Goal: Find specific page/section: Find specific page/section

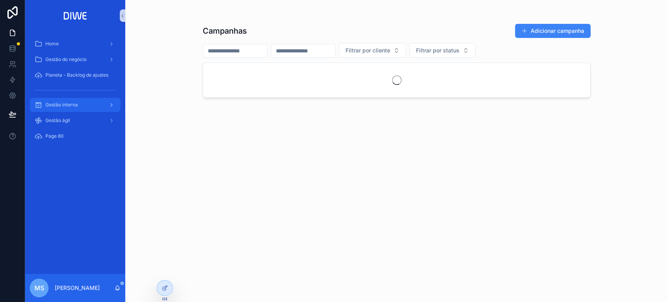
click at [88, 106] on div "Gestão interna" at bounding box center [74, 105] width 81 height 13
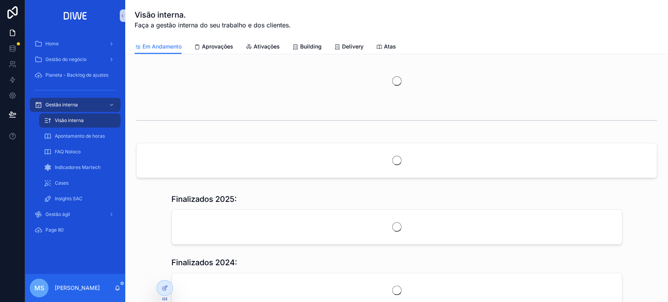
click at [353, 56] on div "Finalizados 2025: Finalizados 2024: Atividade Filtrar envolvidos Filtrar respon…" at bounding box center [396, 284] width 543 height 461
click at [350, 45] on span "Delivery" at bounding box center [353, 47] width 22 height 8
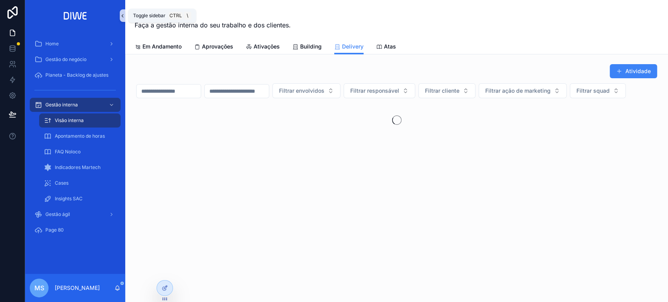
click at [124, 18] on icon "scrollable content" at bounding box center [122, 16] width 5 height 6
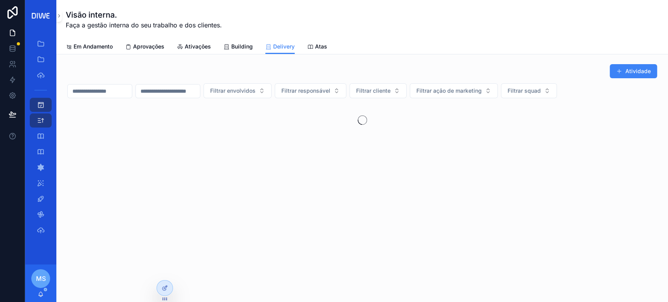
click at [541, 92] on span "Filtrar squad" at bounding box center [524, 91] width 33 height 8
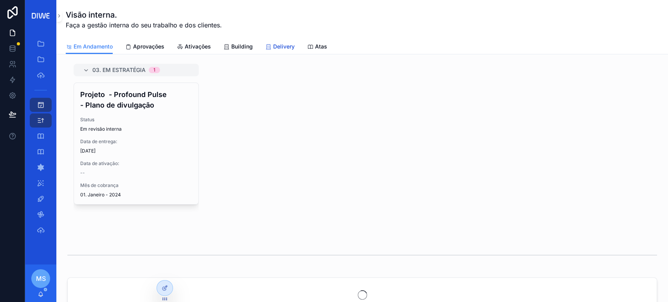
drag, startPoint x: 276, startPoint y: 48, endPoint x: 0, endPoint y: 14, distance: 277.7
click at [276, 48] on span "Delivery" at bounding box center [284, 47] width 22 height 8
